Goal: Task Accomplishment & Management: Use online tool/utility

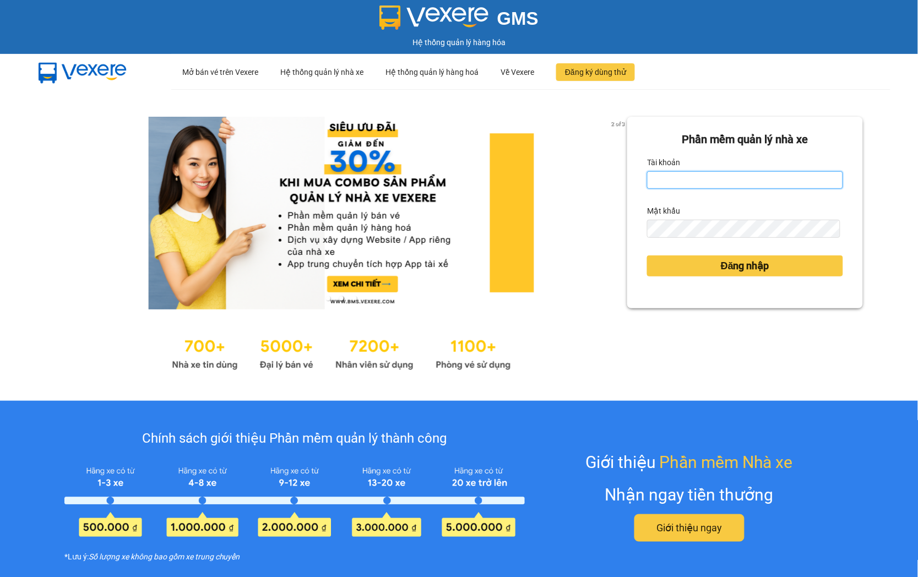
click at [670, 182] on input "Tài khoản" at bounding box center [745, 180] width 196 height 18
type input "ntnanh.thoidai"
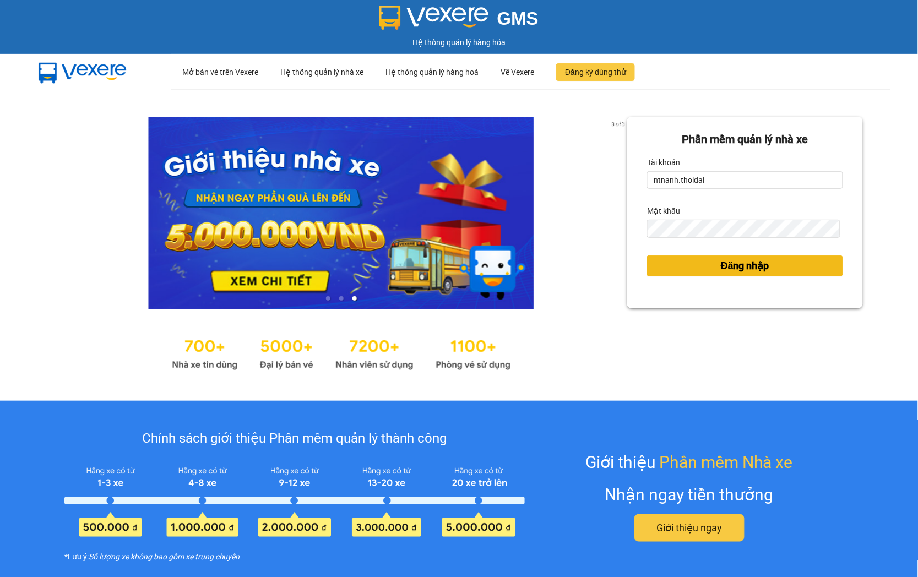
click at [721, 269] on span "Đăng nhập" at bounding box center [745, 265] width 48 height 15
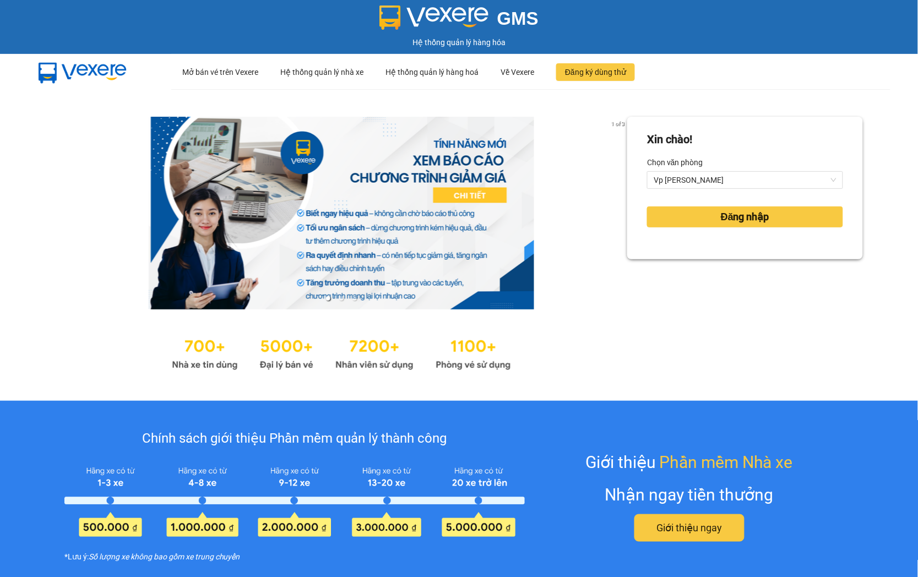
click at [716, 269] on div "Xin chào! Chọn văn phòng Vp [PERSON_NAME] nhập" at bounding box center [745, 245] width 236 height 257
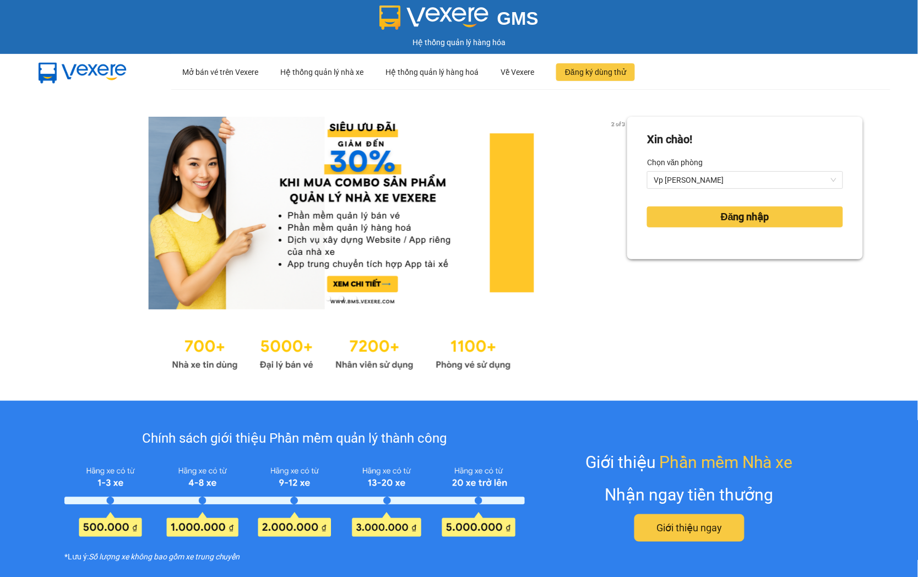
click at [711, 232] on form "Xin chào! Chọn văn phòng Vp [PERSON_NAME] nhập" at bounding box center [745, 188] width 196 height 114
click at [708, 221] on button "Đăng nhập" at bounding box center [745, 216] width 196 height 21
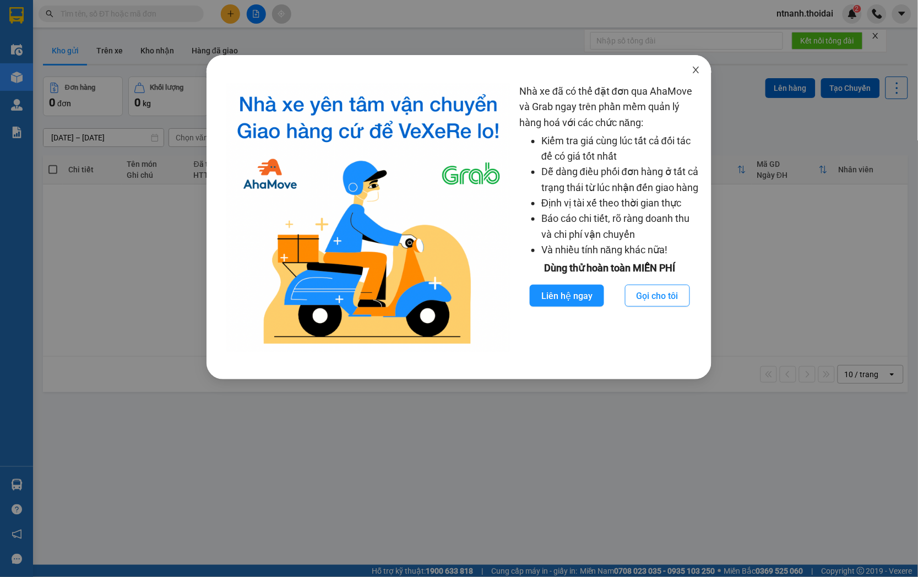
click at [701, 68] on span "Close" at bounding box center [695, 70] width 31 height 31
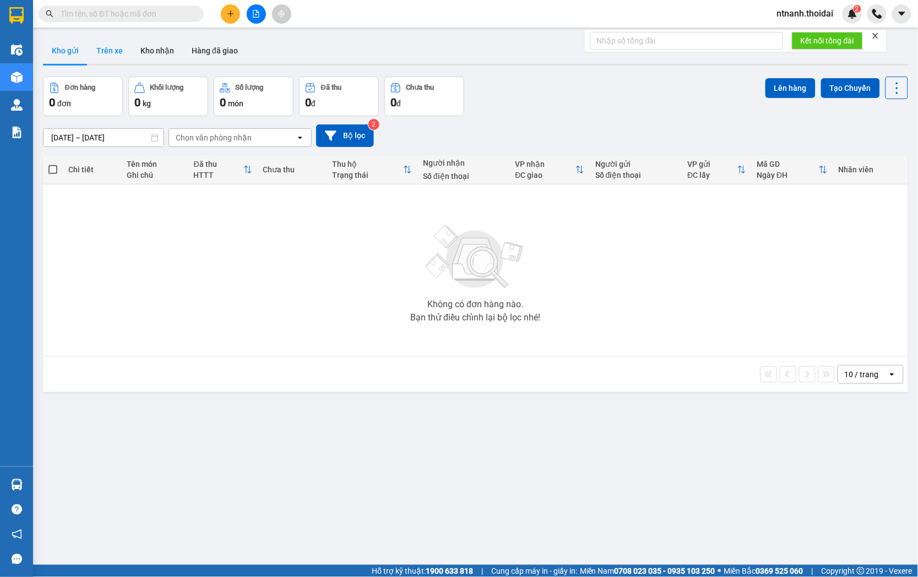
click at [127, 53] on button "Trên xe" at bounding box center [110, 50] width 44 height 26
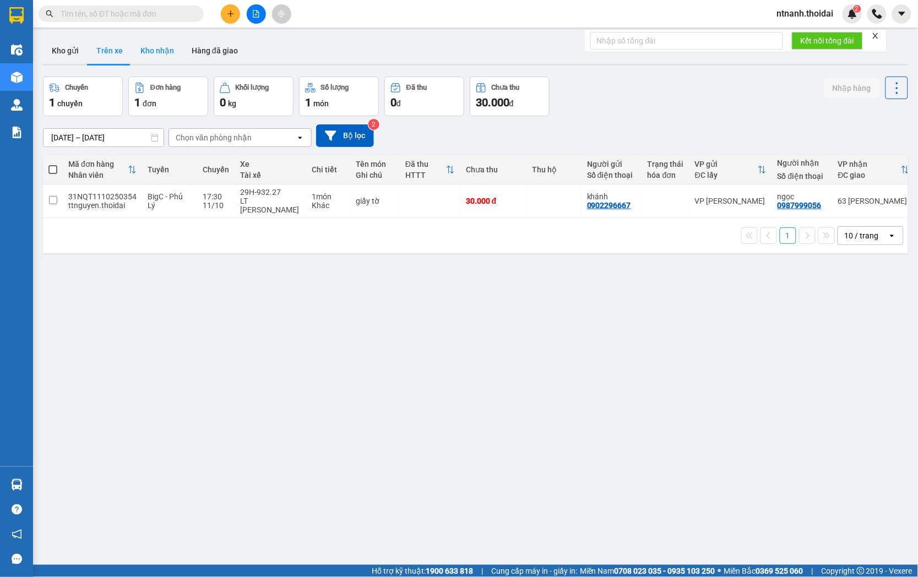
click at [161, 55] on button "Kho nhận" at bounding box center [157, 50] width 51 height 26
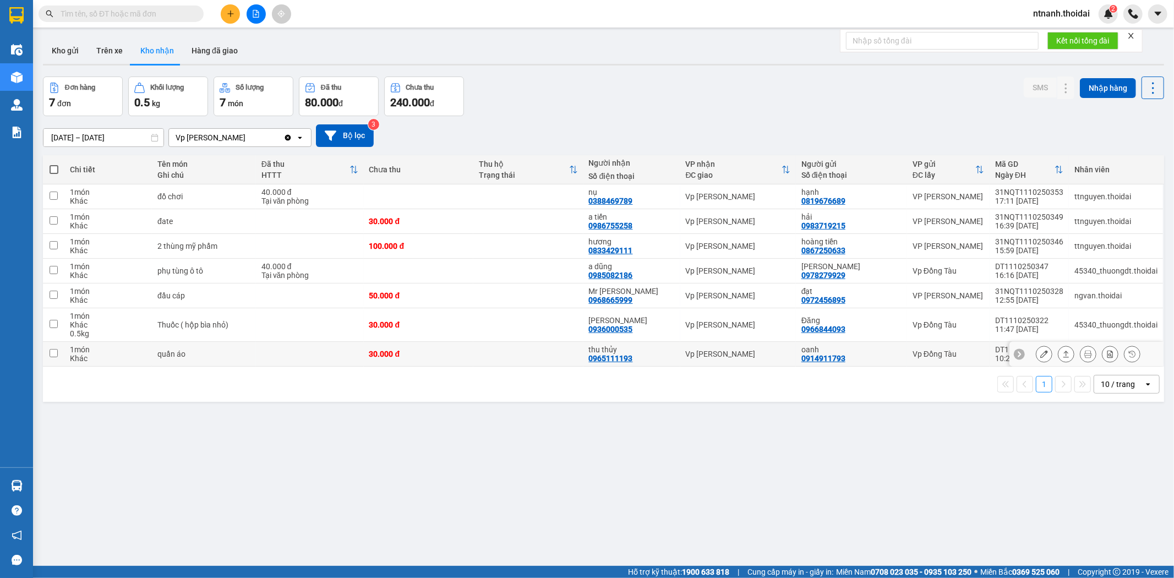
click at [407, 353] on div "30.000 đ" at bounding box center [418, 354] width 99 height 9
checkbox input "true"
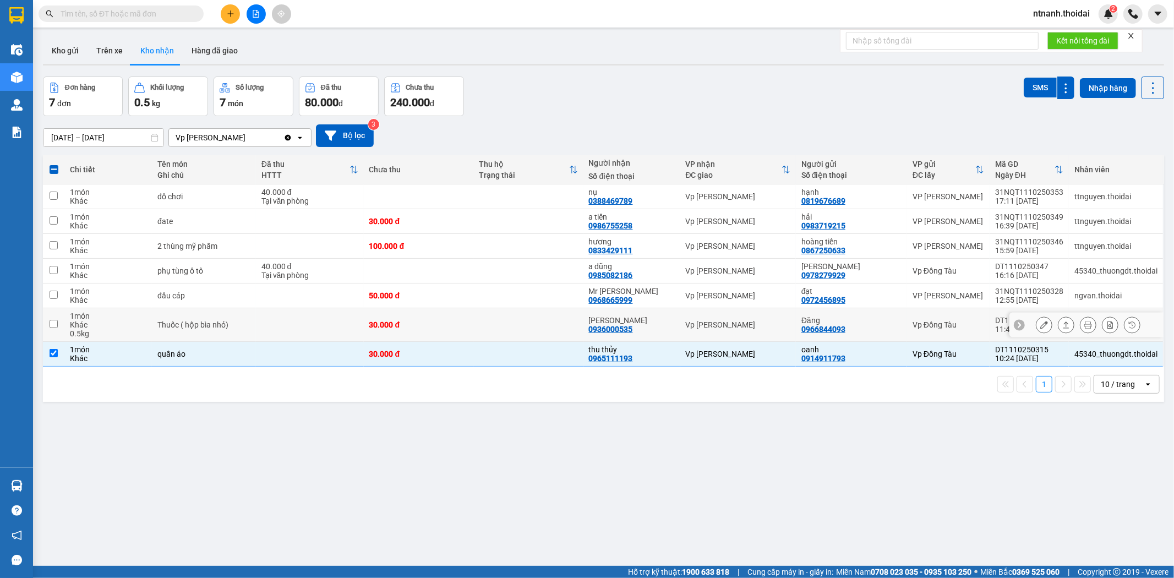
click at [463, 319] on td "30.000 đ" at bounding box center [419, 325] width 110 height 34
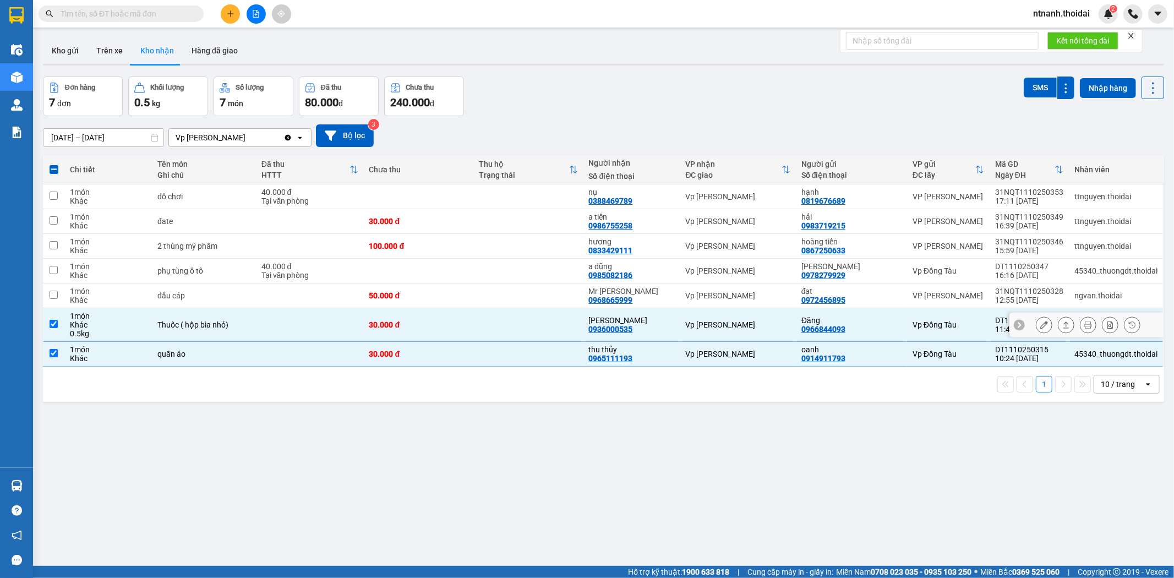
checkbox input "true"
click at [372, 293] on div "50.000 đ" at bounding box center [418, 295] width 99 height 9
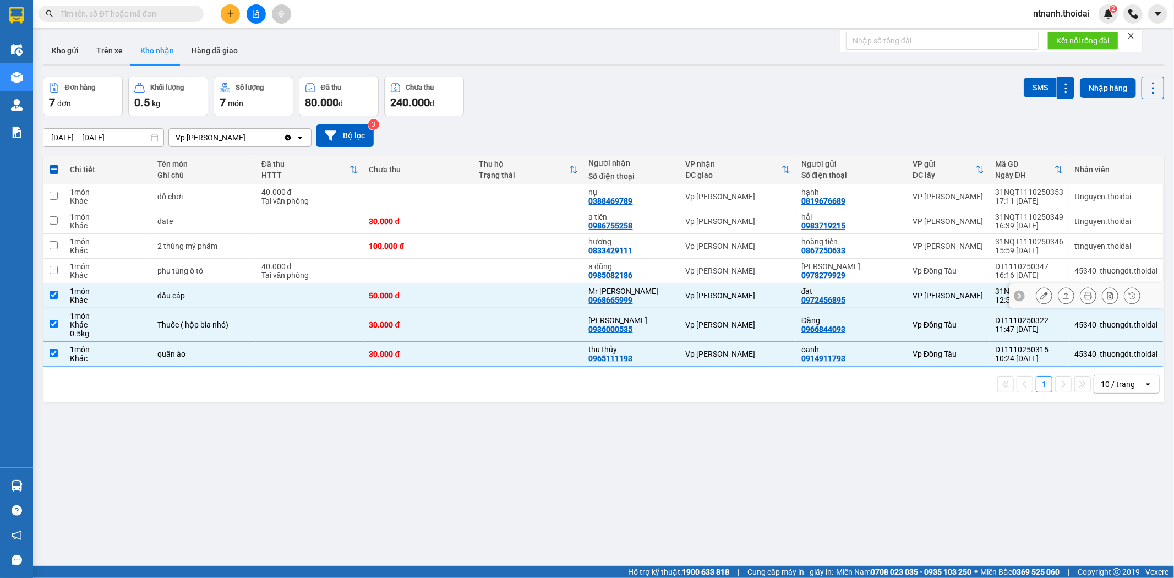
click at [381, 296] on div "50.000 đ" at bounding box center [418, 295] width 99 height 9
checkbox input "false"
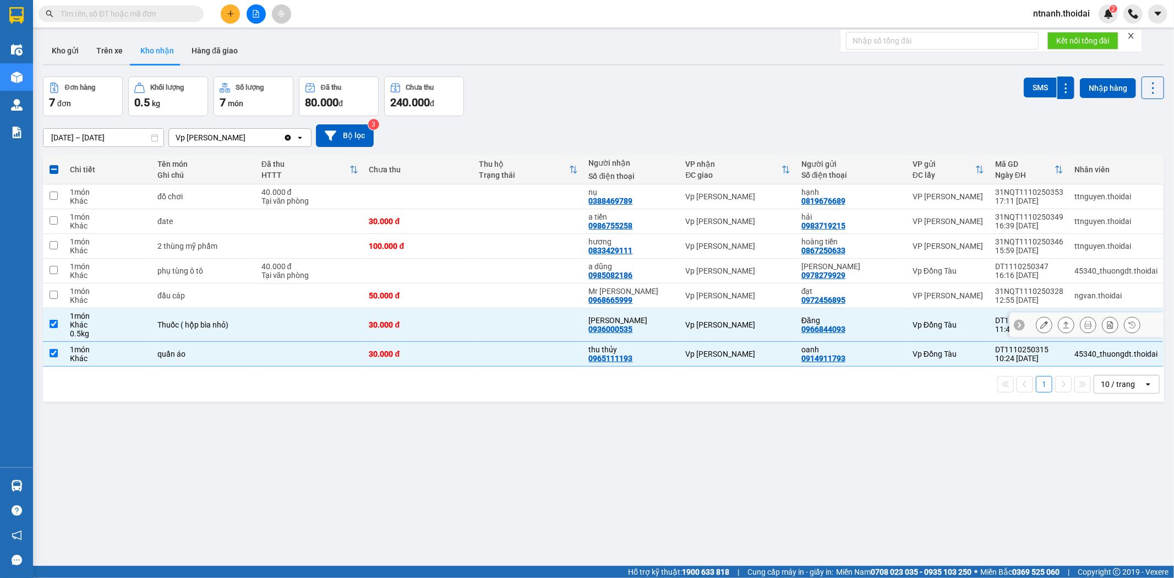
click at [378, 320] on div "30.000 đ" at bounding box center [418, 324] width 99 height 9
checkbox input "false"
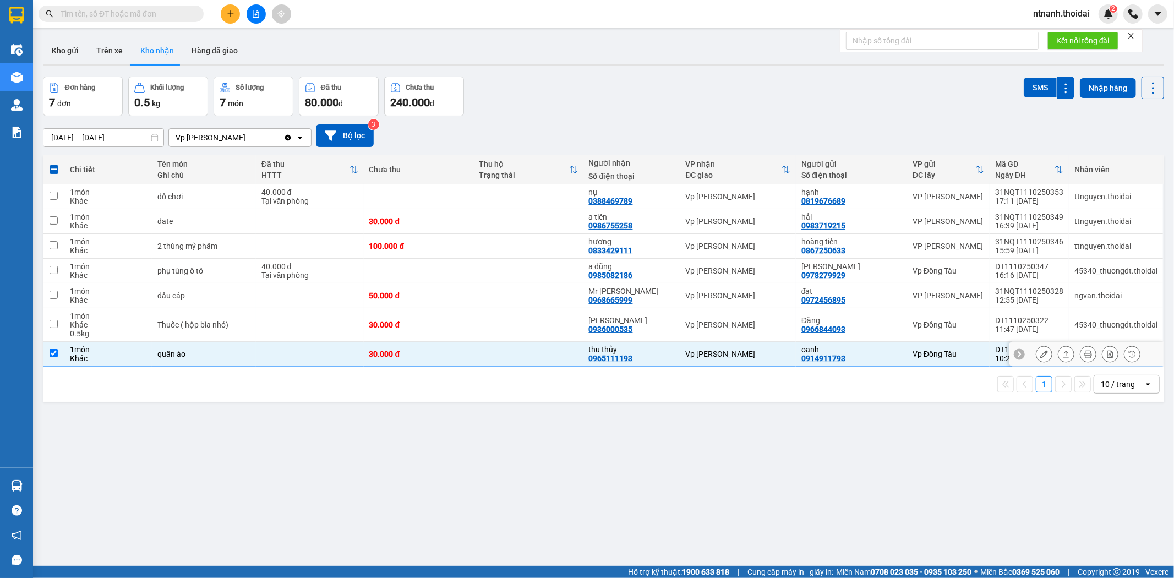
click at [378, 357] on div "30.000 đ" at bounding box center [418, 354] width 99 height 9
checkbox input "false"
